Goal: Task Accomplishment & Management: Manage account settings

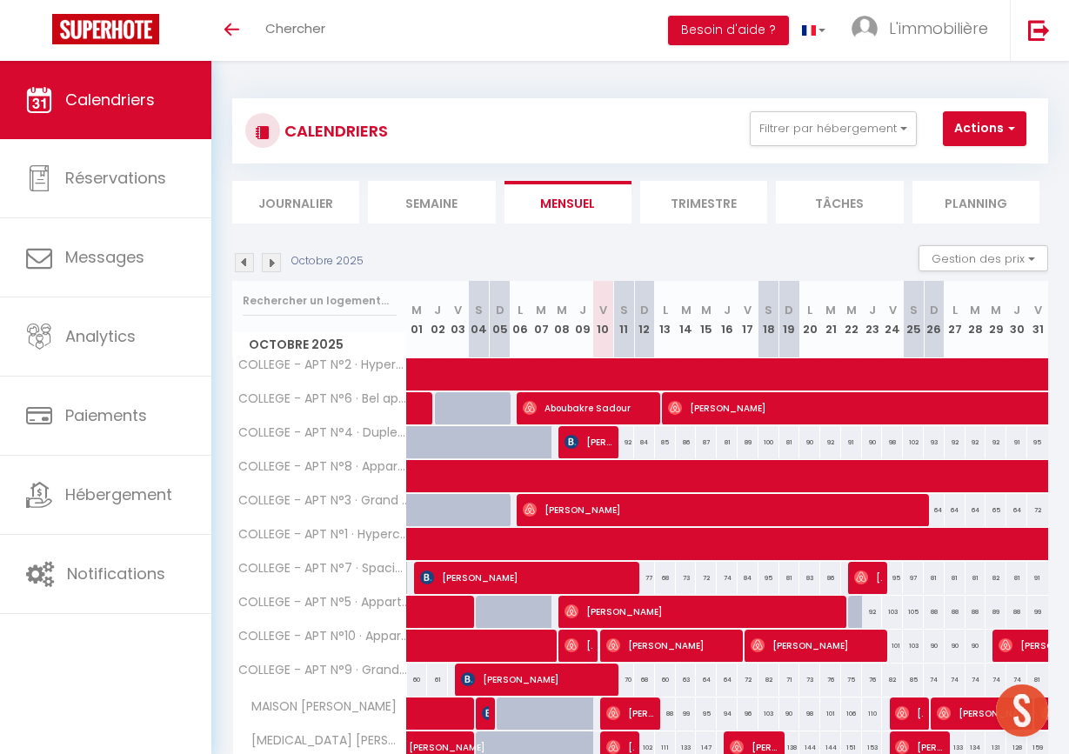
checkbox input "false"
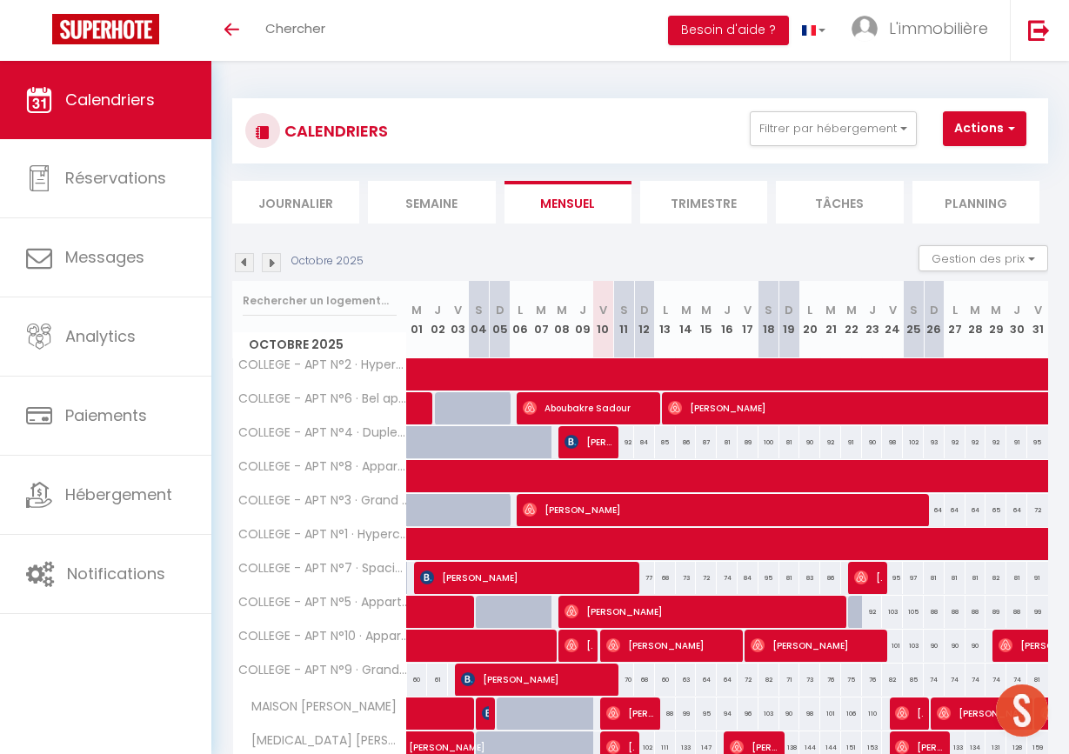
checkbox input "false"
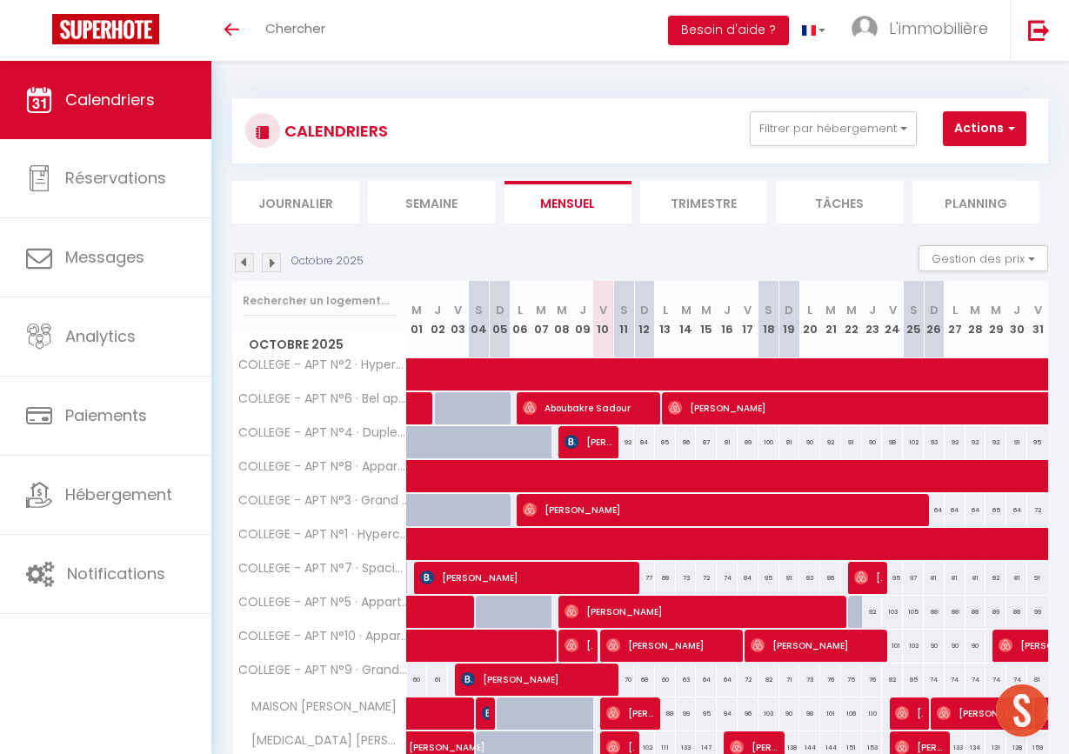
checkbox input "false"
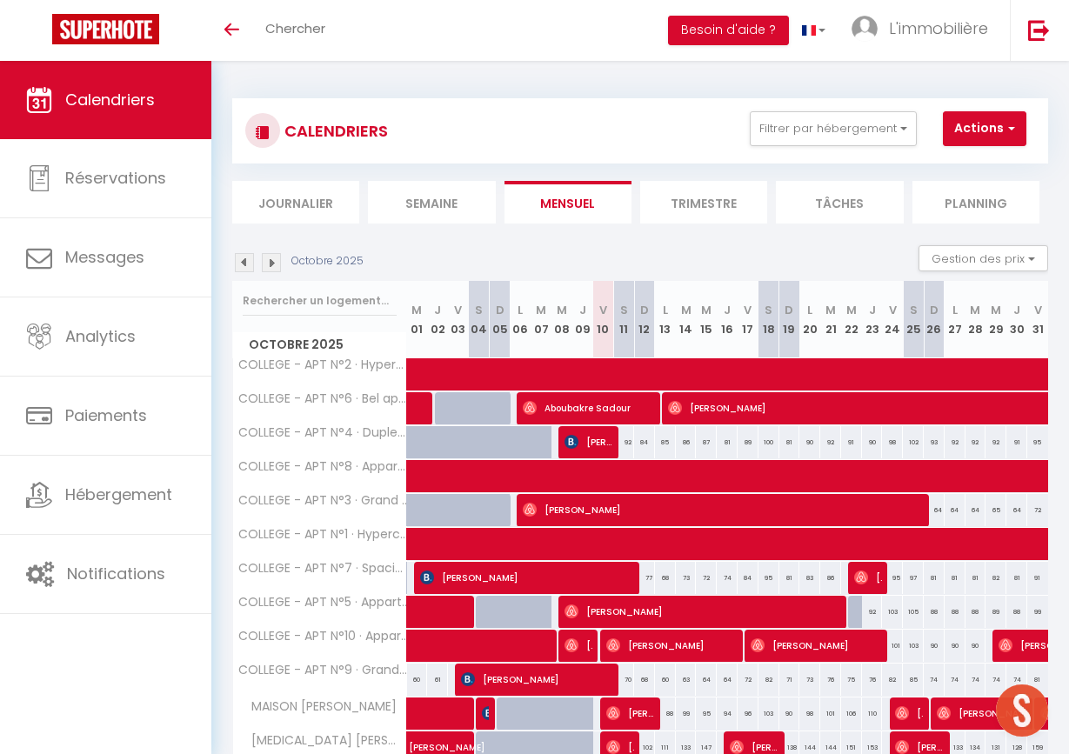
checkbox input "false"
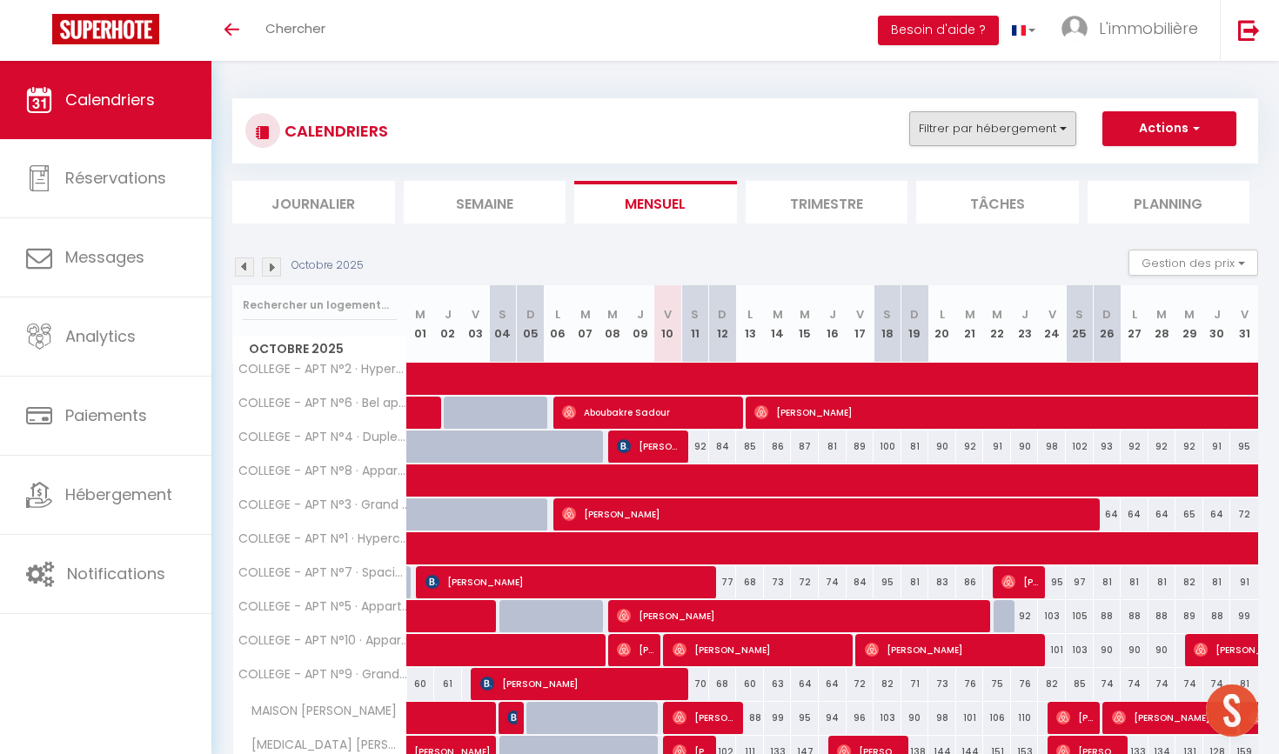
click at [981, 116] on button "Filtrer par hébergement" at bounding box center [992, 128] width 167 height 35
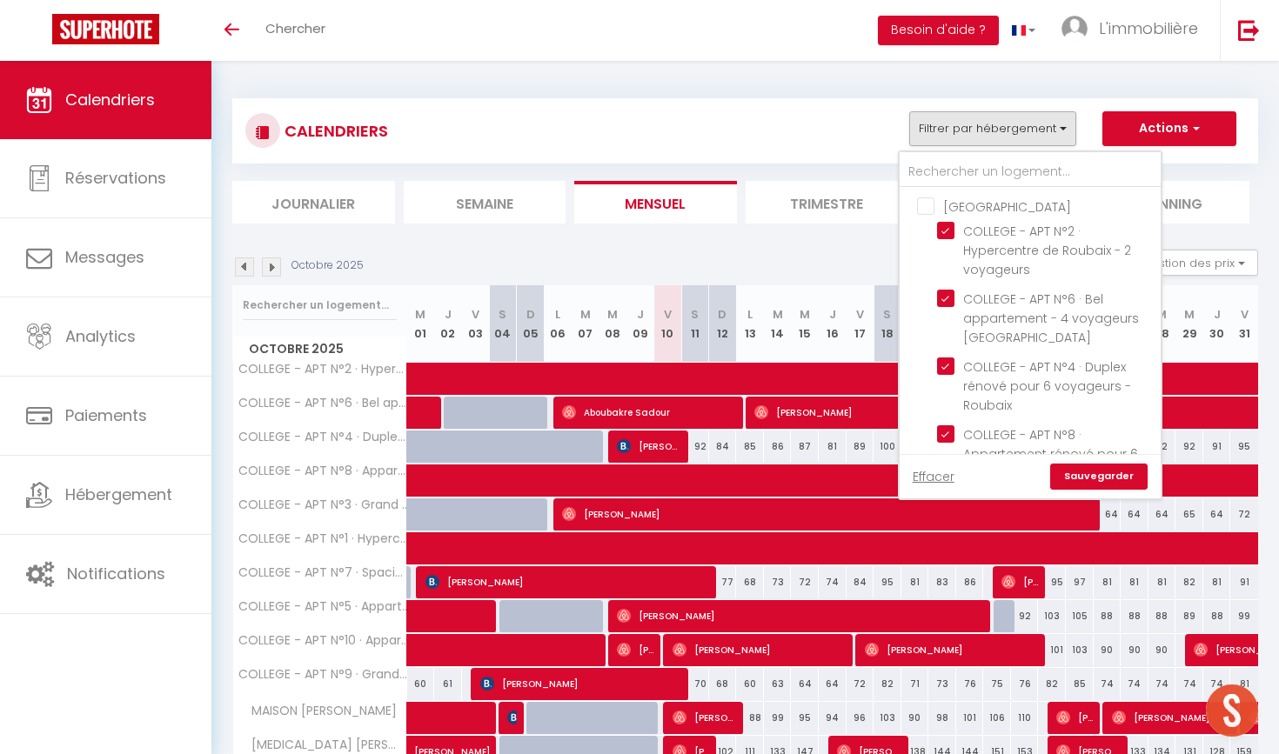
click at [934, 202] on input "[GEOGRAPHIC_DATA]" at bounding box center [1047, 205] width 261 height 17
checkbox input "true"
checkbox input "false"
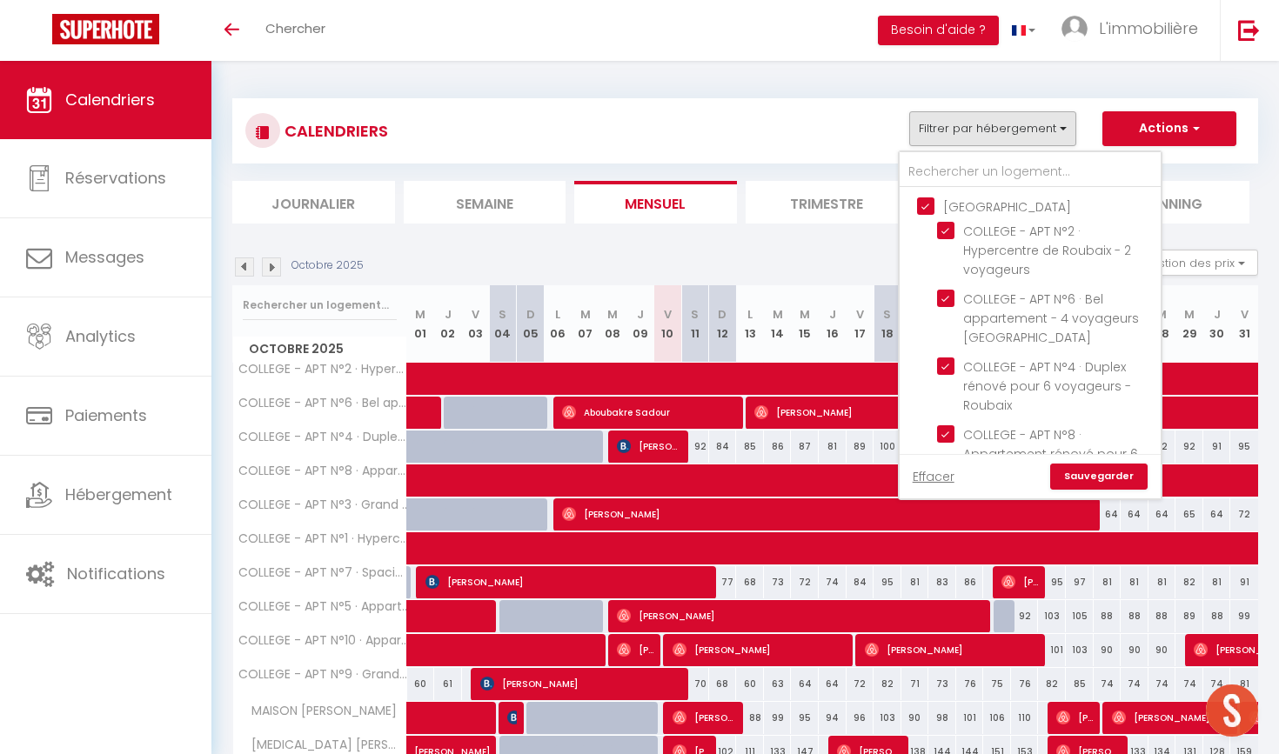
checkbox input "false"
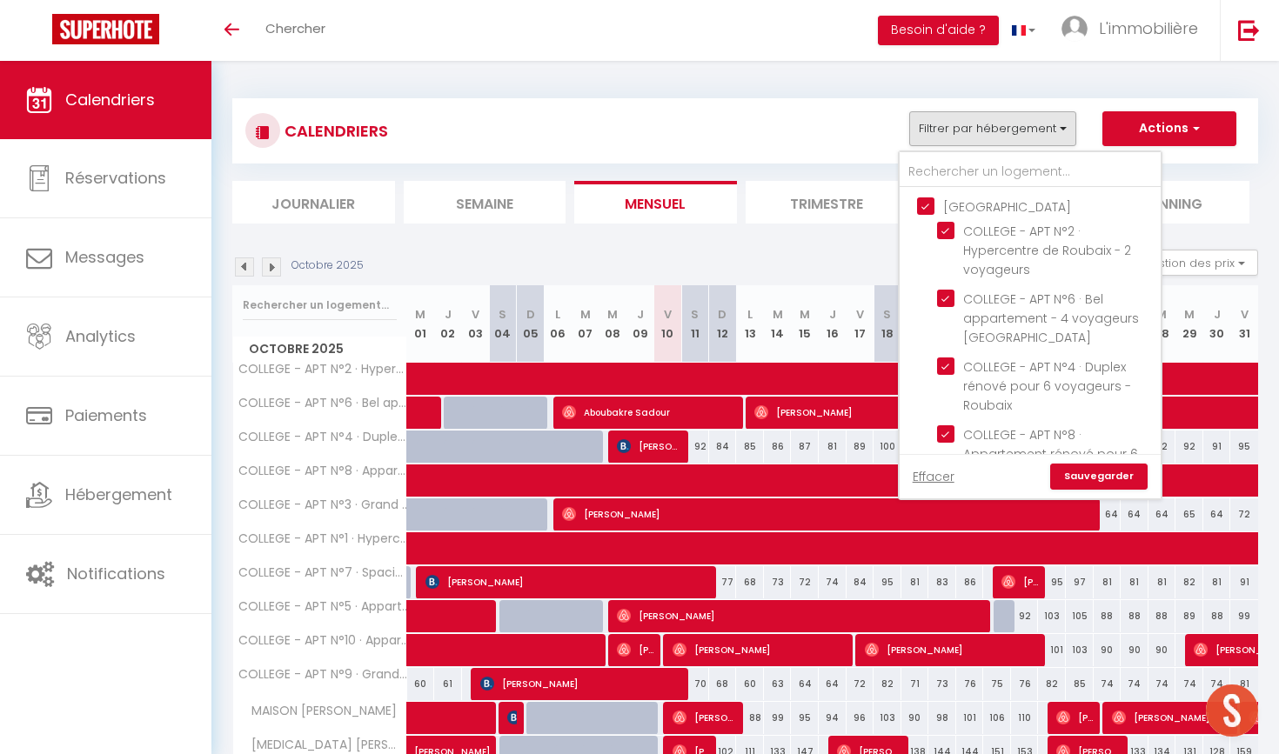
checkbox input "false"
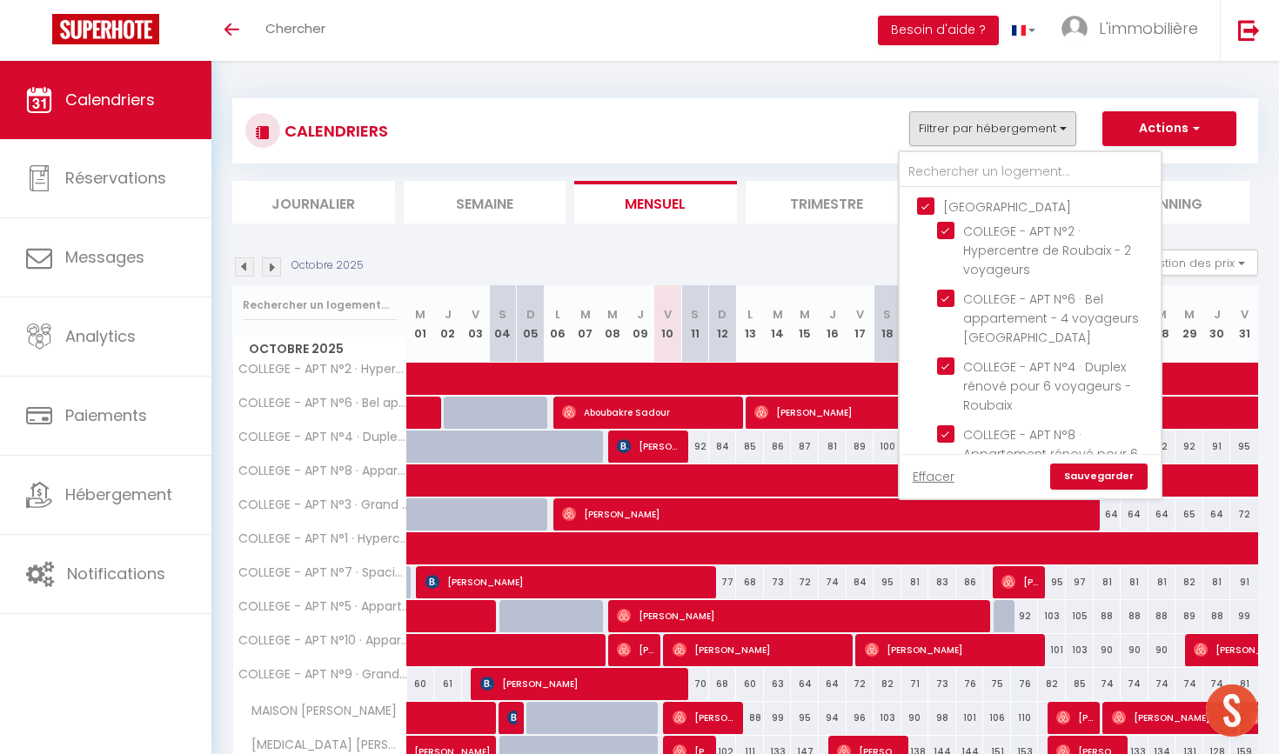
checkbox input "false"
checkbox input "true"
click at [934, 202] on input "[GEOGRAPHIC_DATA]" at bounding box center [1047, 205] width 261 height 17
checkbox input "false"
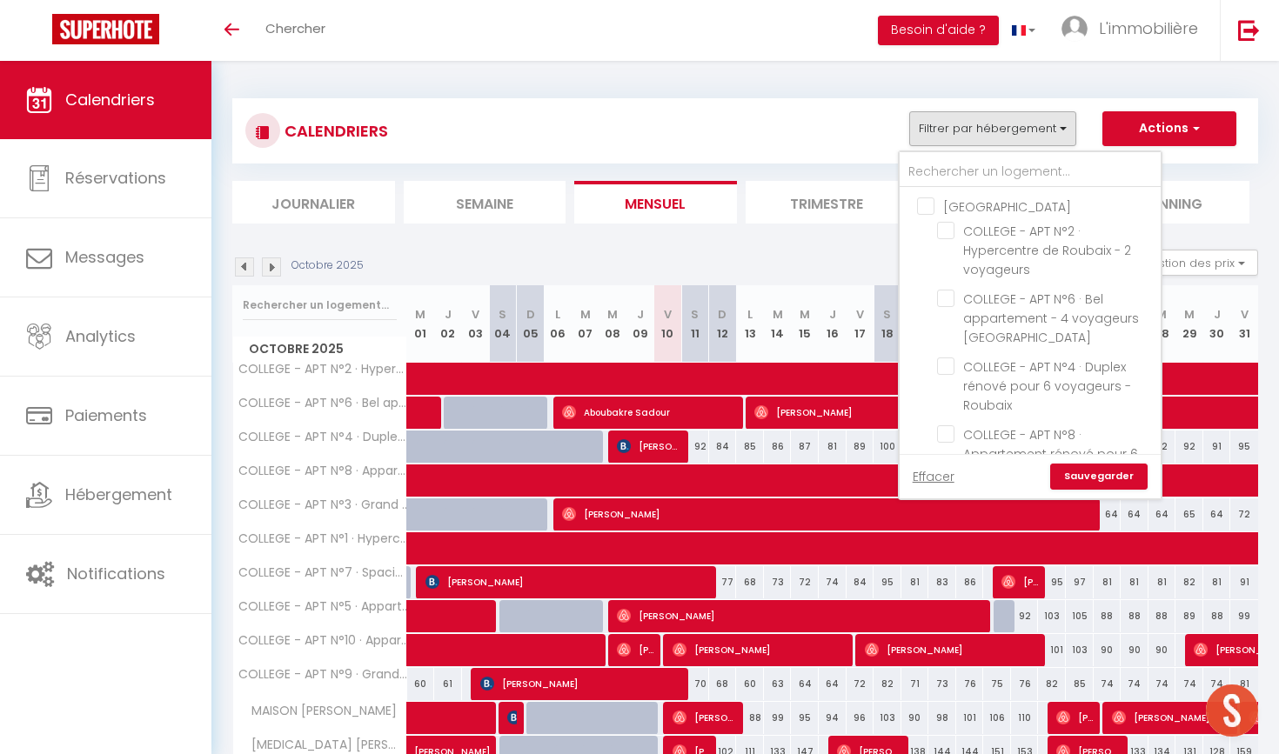
checkbox input "false"
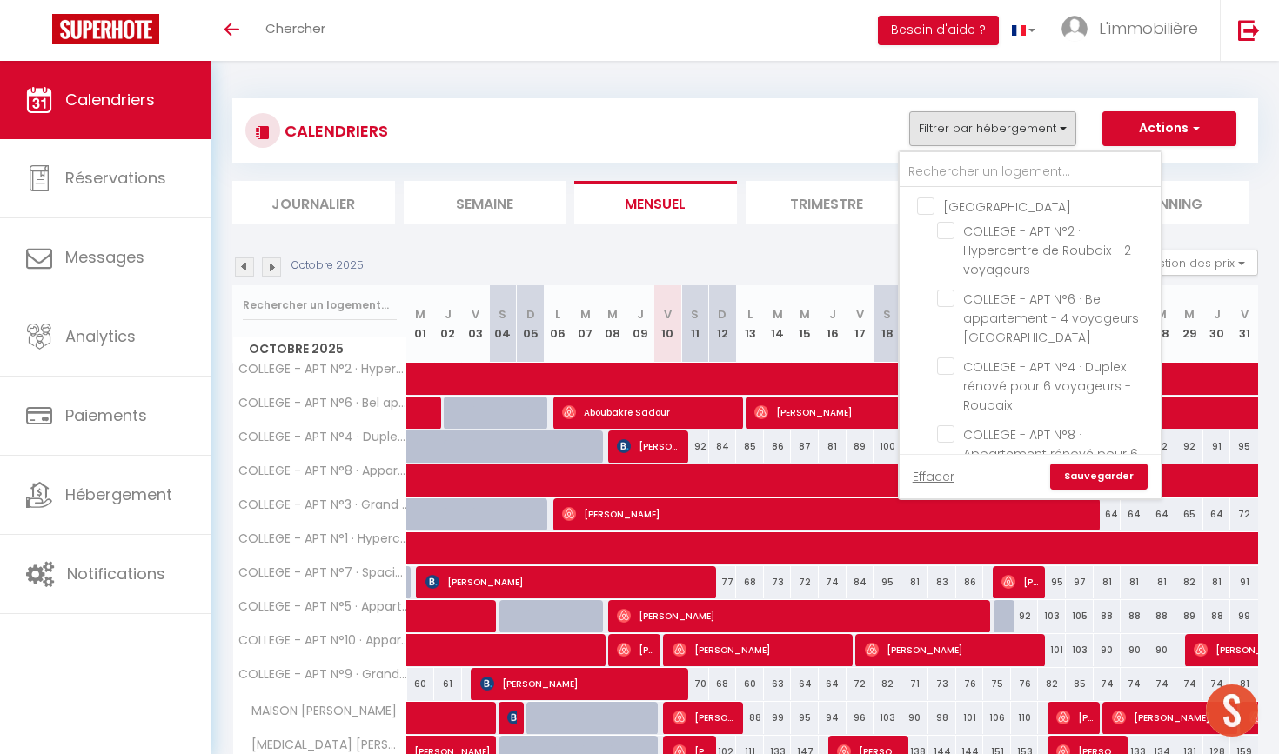
checkbox input "false"
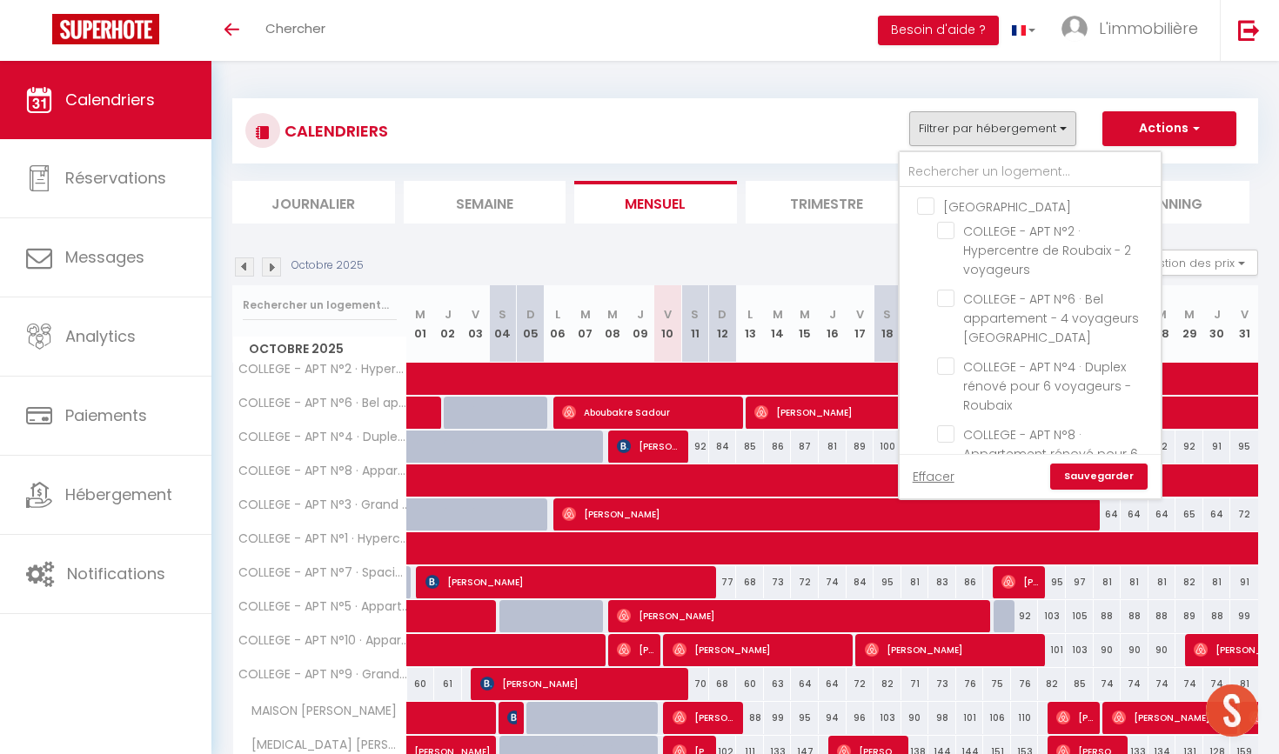
checkbox input "false"
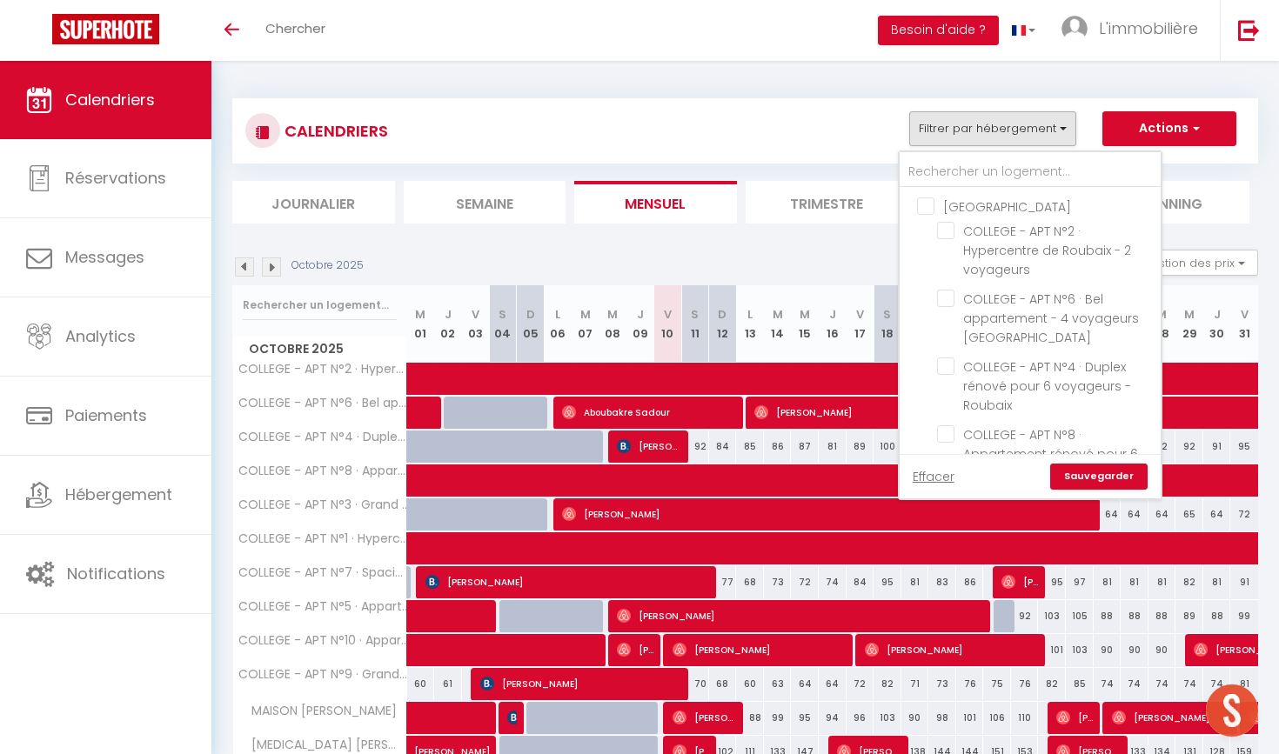
checkbox input "false"
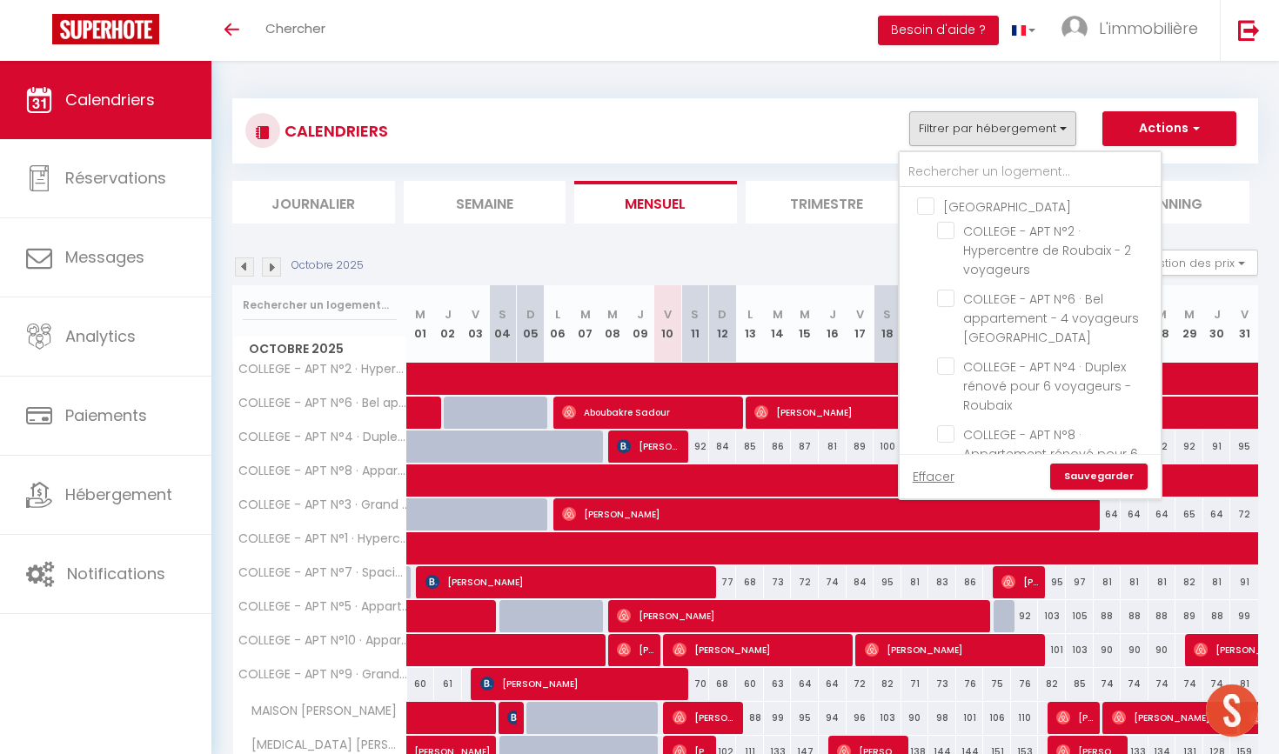
checkbox input "false"
click at [1068, 471] on link "Sauvegarder" at bounding box center [1098, 477] width 97 height 26
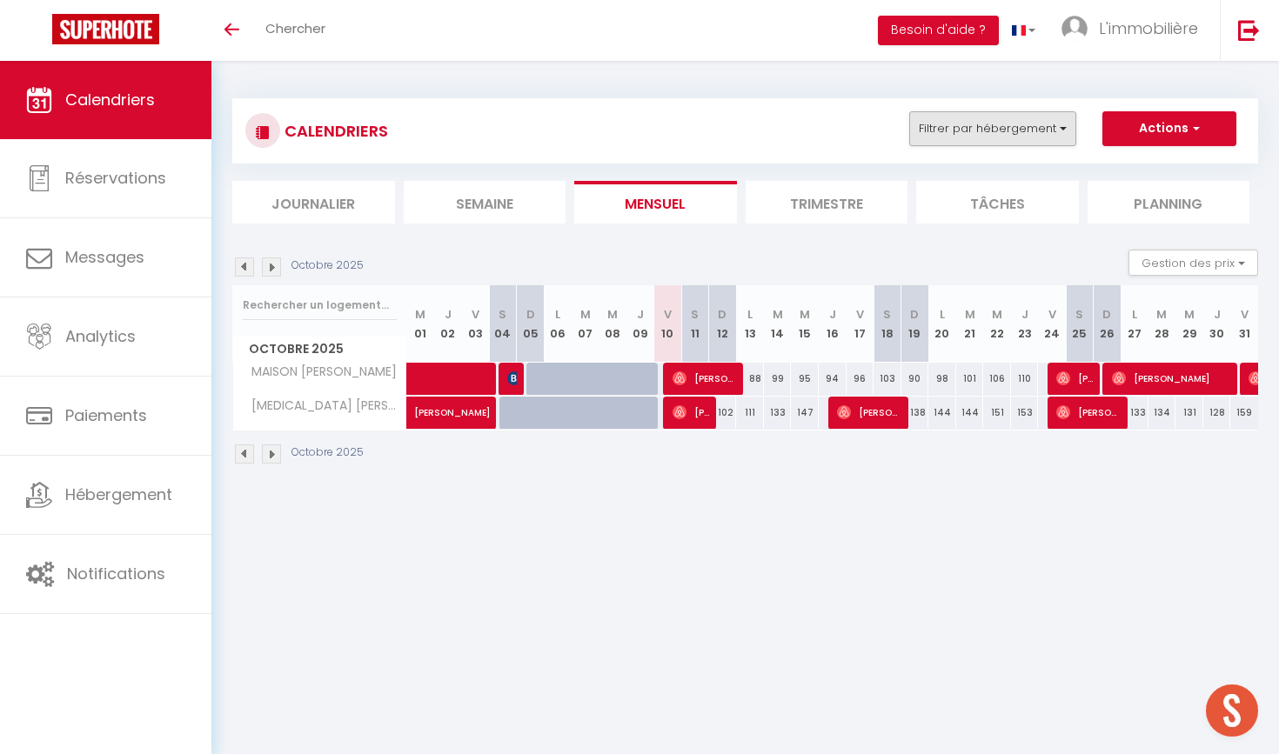
click at [986, 137] on button "Filtrer par hébergement" at bounding box center [992, 128] width 167 height 35
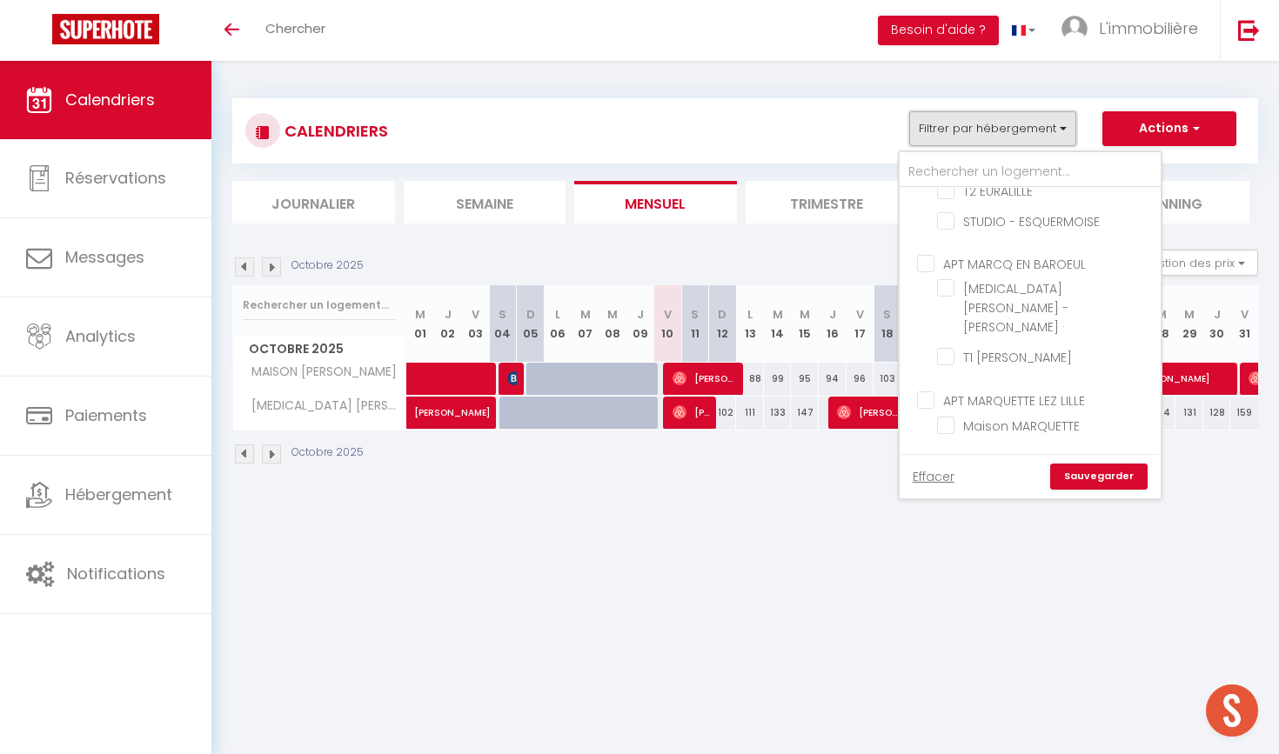
scroll to position [1108, 0]
click at [944, 459] on input "Autres" at bounding box center [1047, 467] width 261 height 17
checkbox input "false"
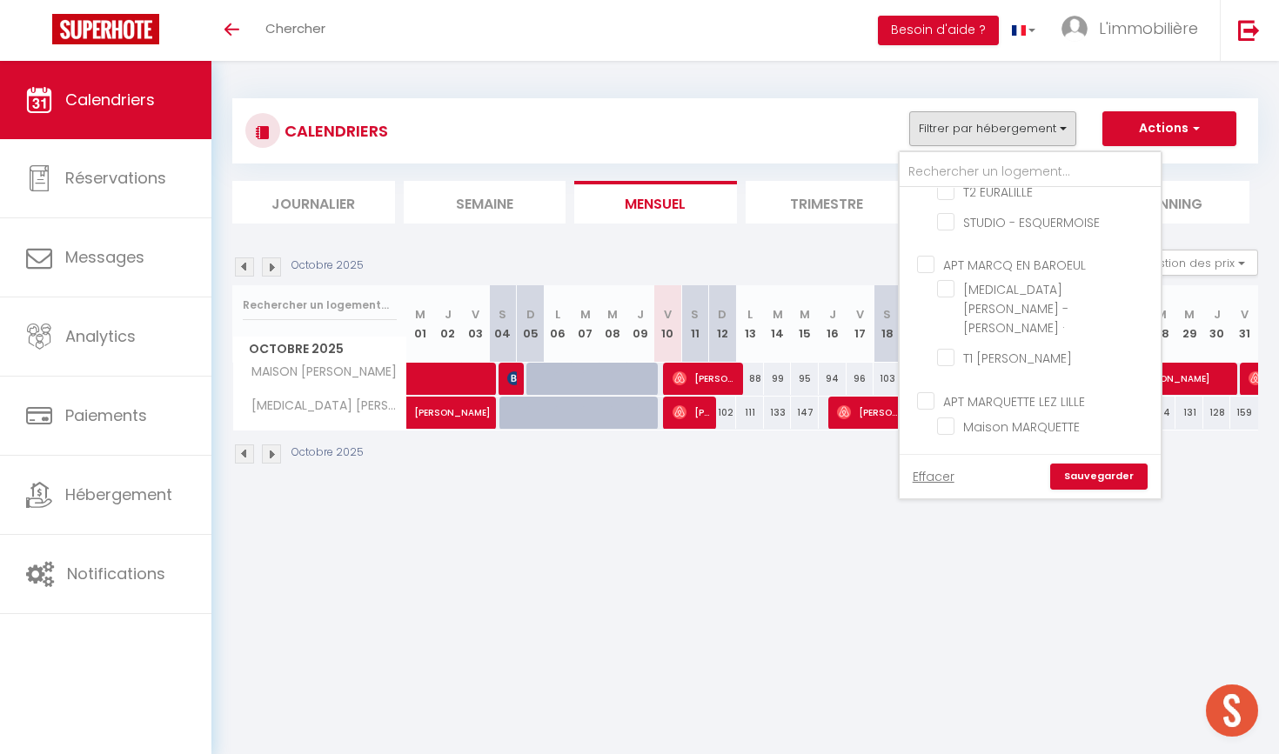
checkbox input "false"
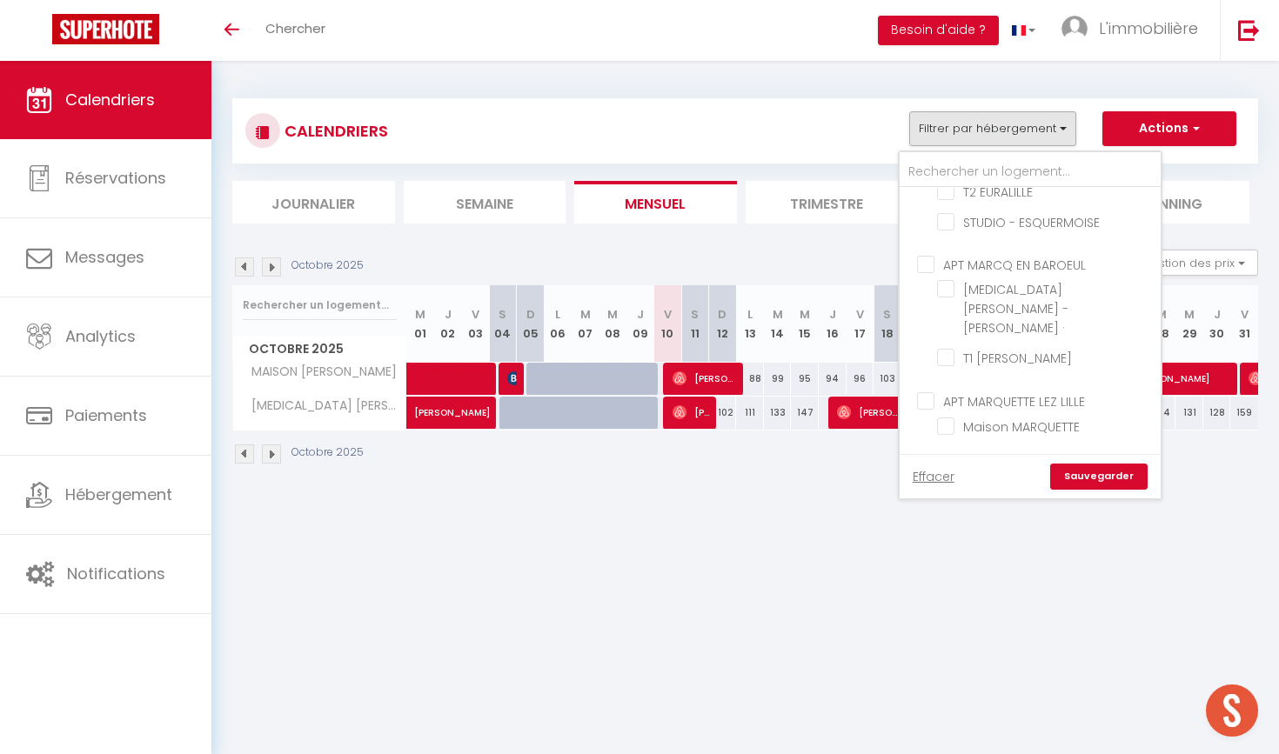
checkbox input "false"
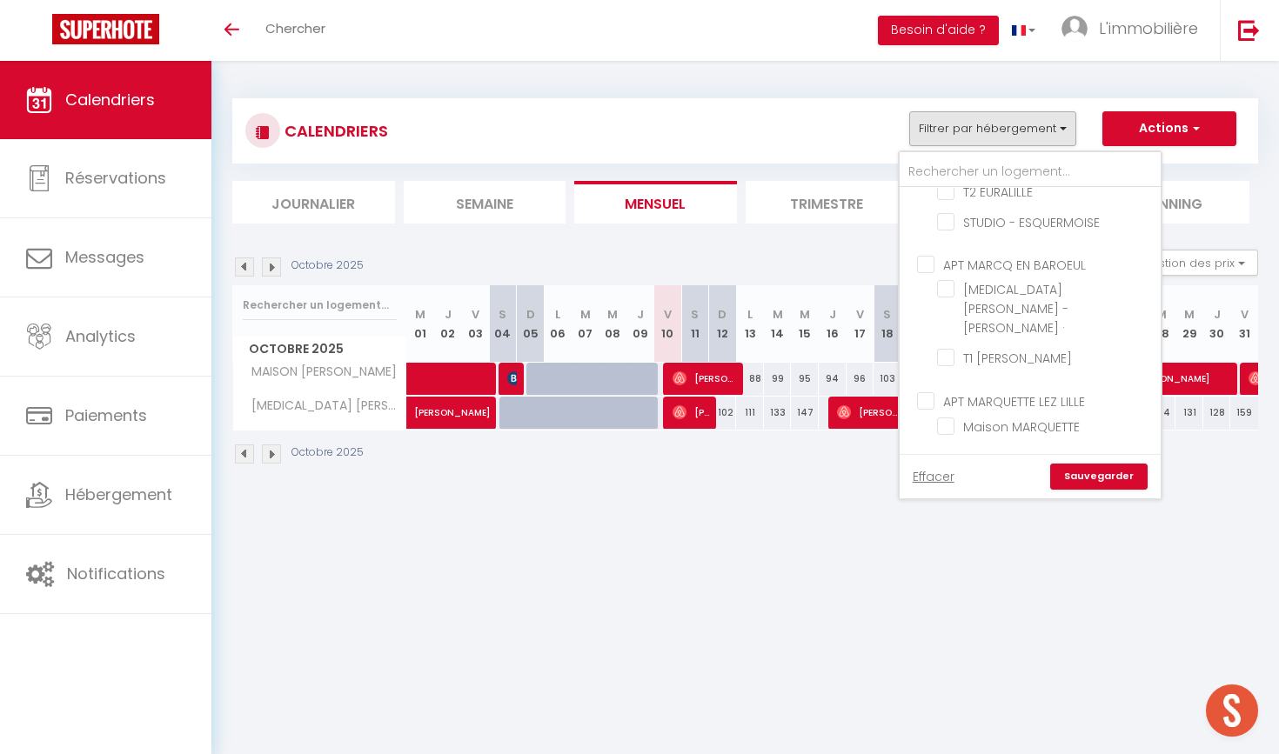
checkbox input "false"
click at [1068, 469] on link "Sauvegarder" at bounding box center [1098, 477] width 97 height 26
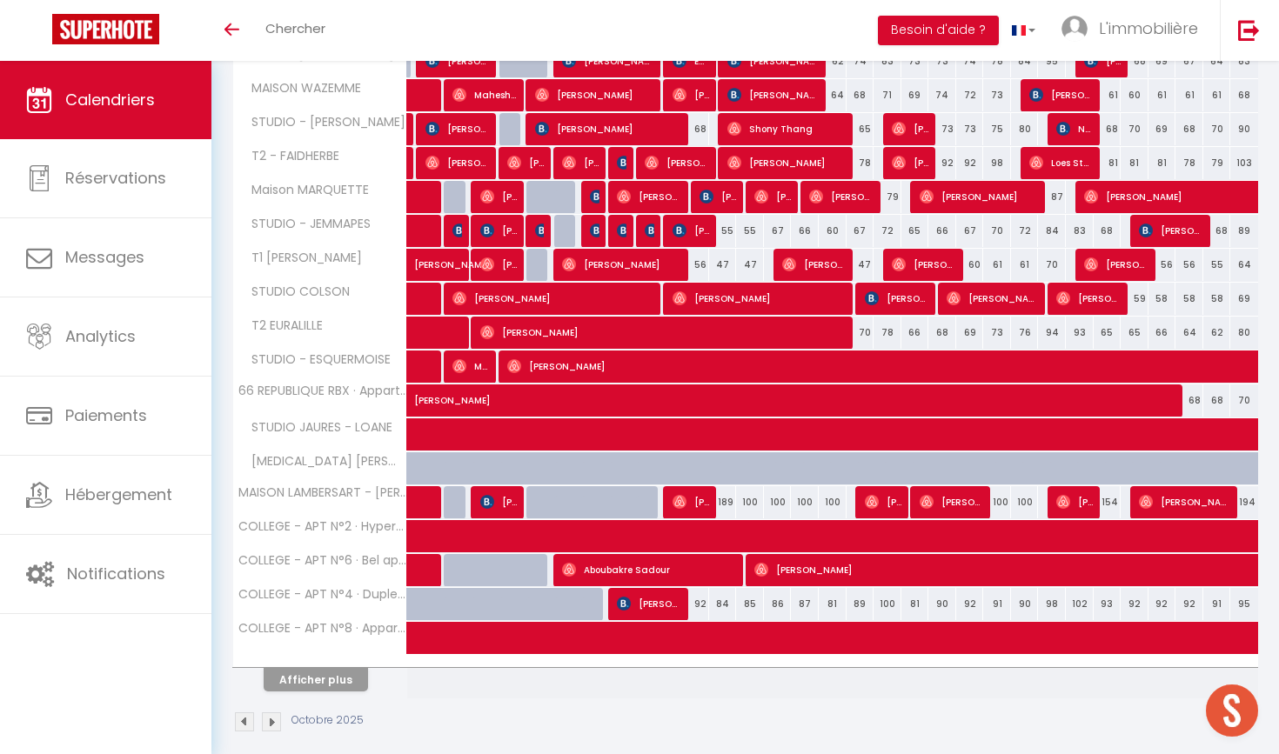
scroll to position [394, 0]
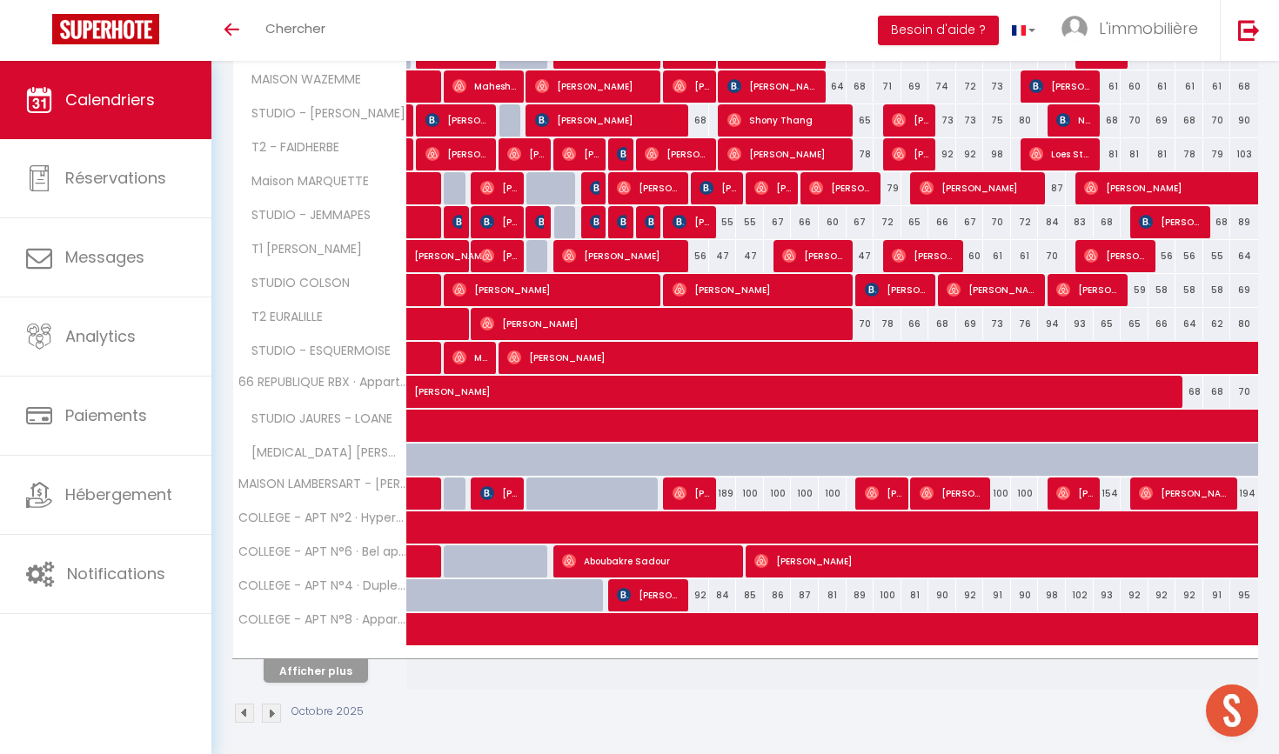
click at [344, 679] on button "Afficher plus" at bounding box center [316, 670] width 104 height 23
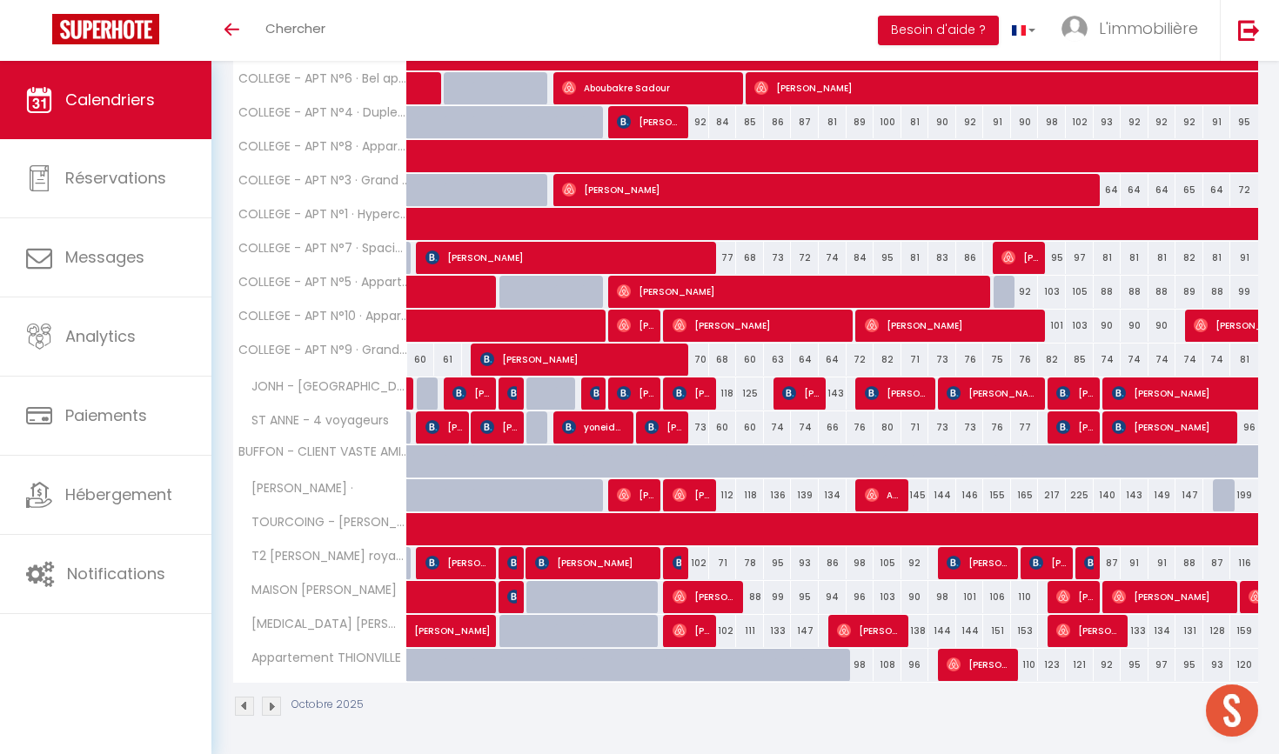
scroll to position [866, 0]
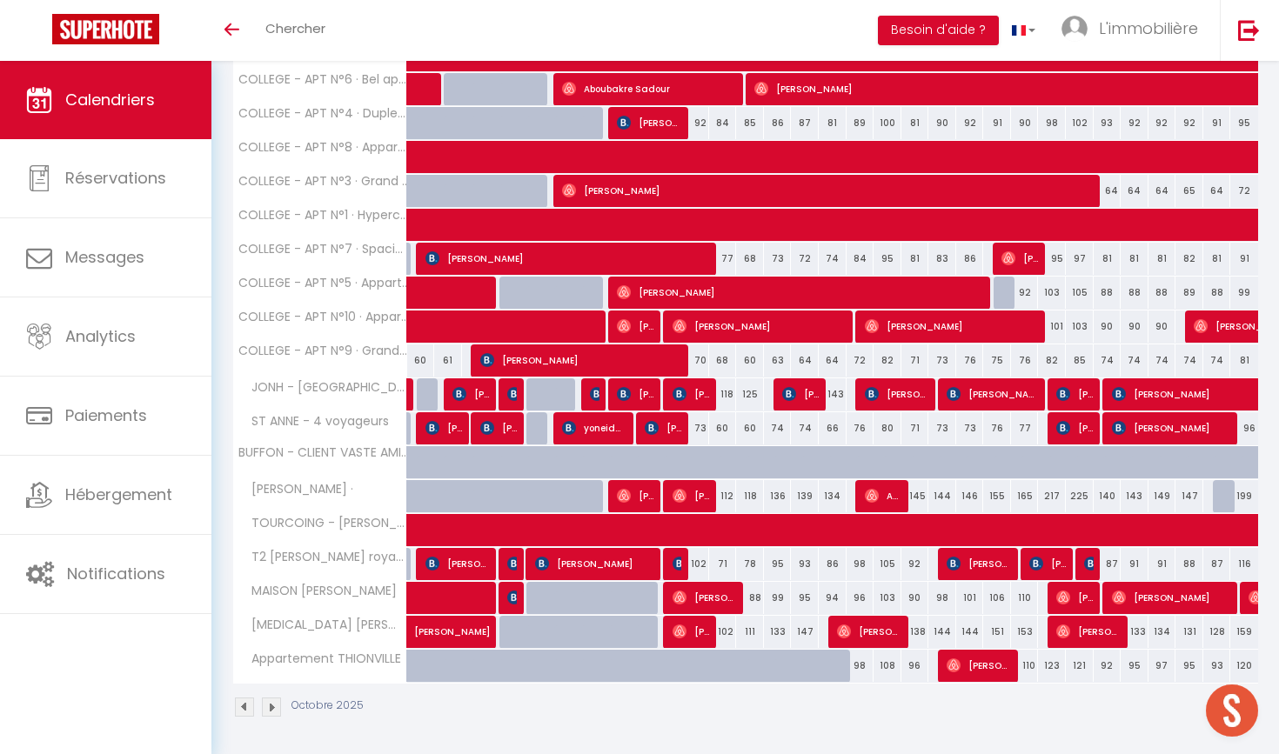
click at [892, 499] on span "Anouk Le Goaëc" at bounding box center [883, 495] width 37 height 33
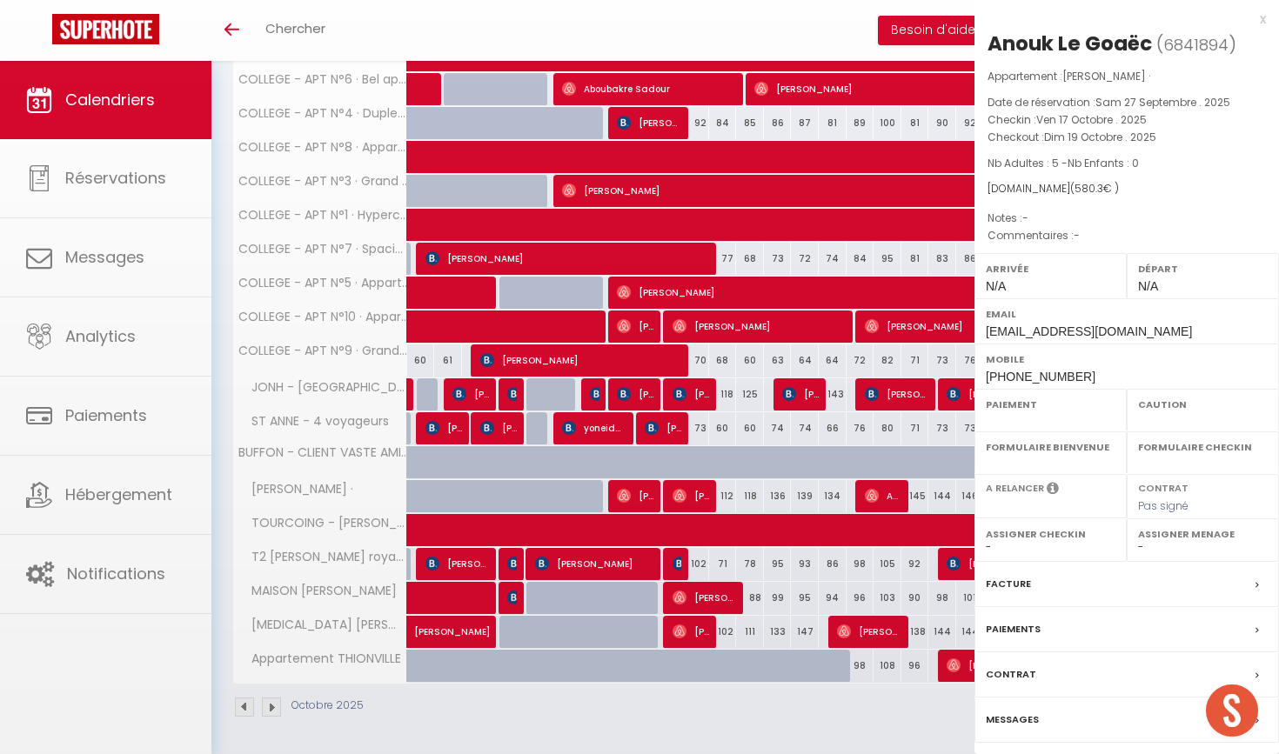
select select "OK"
select select "0"
select select "1"
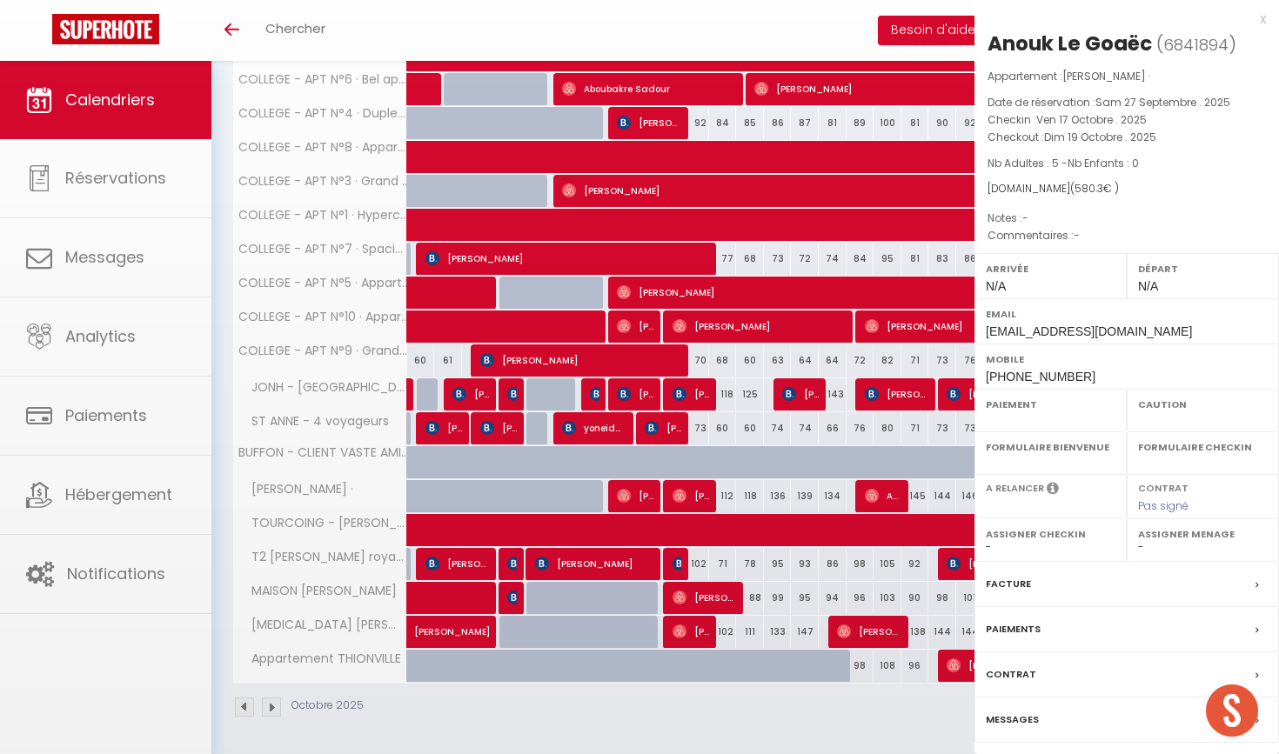
select select
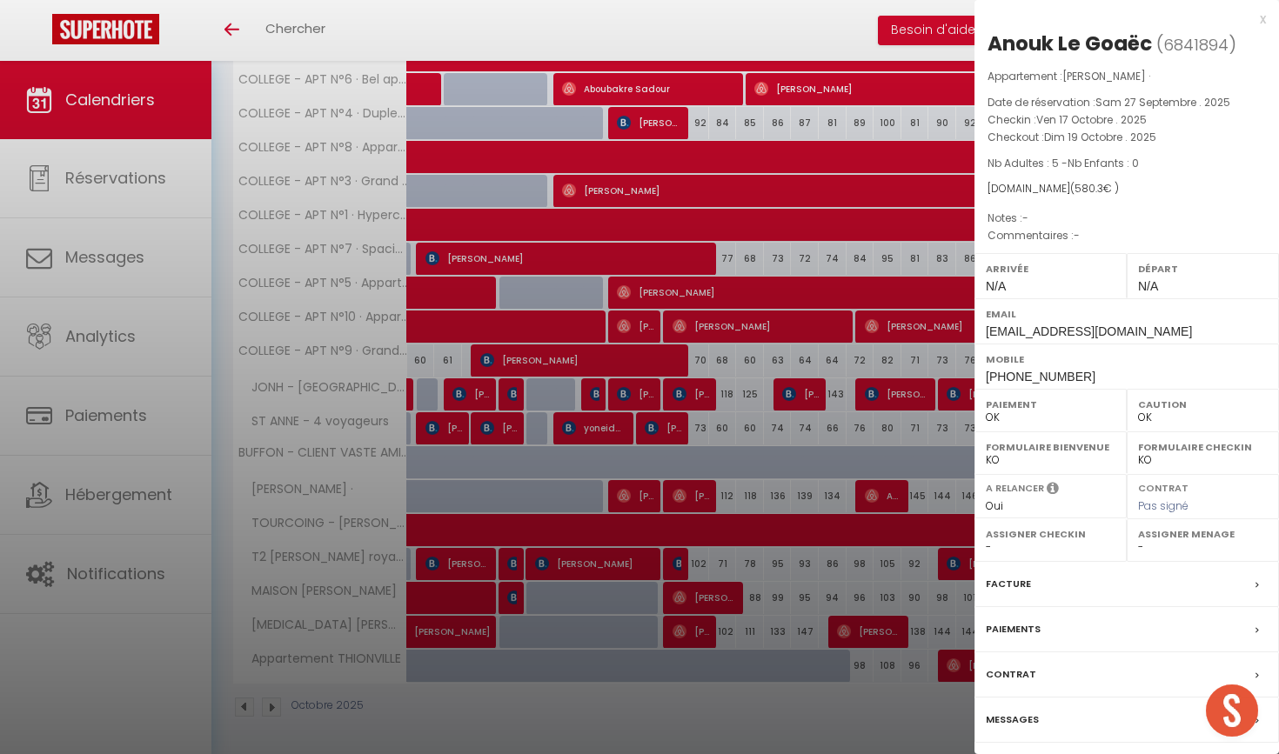
click at [1068, 20] on div "x" at bounding box center [1119, 19] width 291 height 21
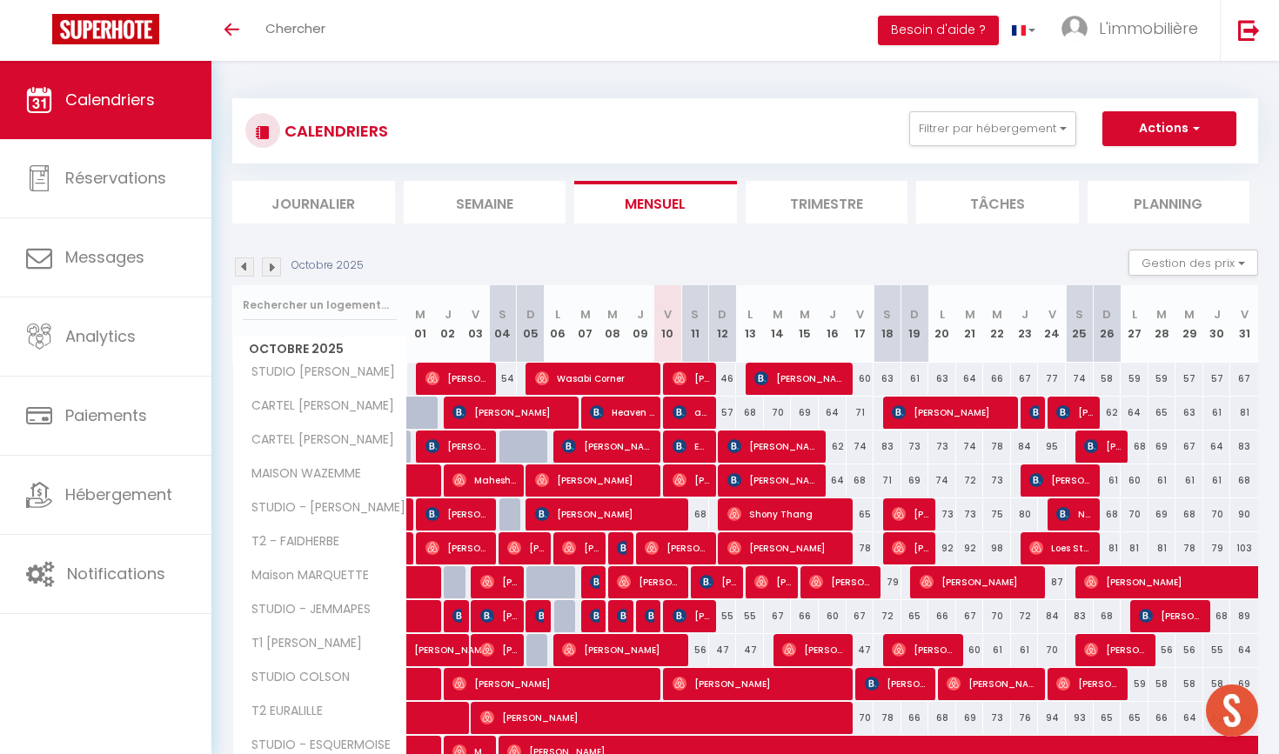
scroll to position [0, 0]
